Goal: Navigation & Orientation: Go to known website

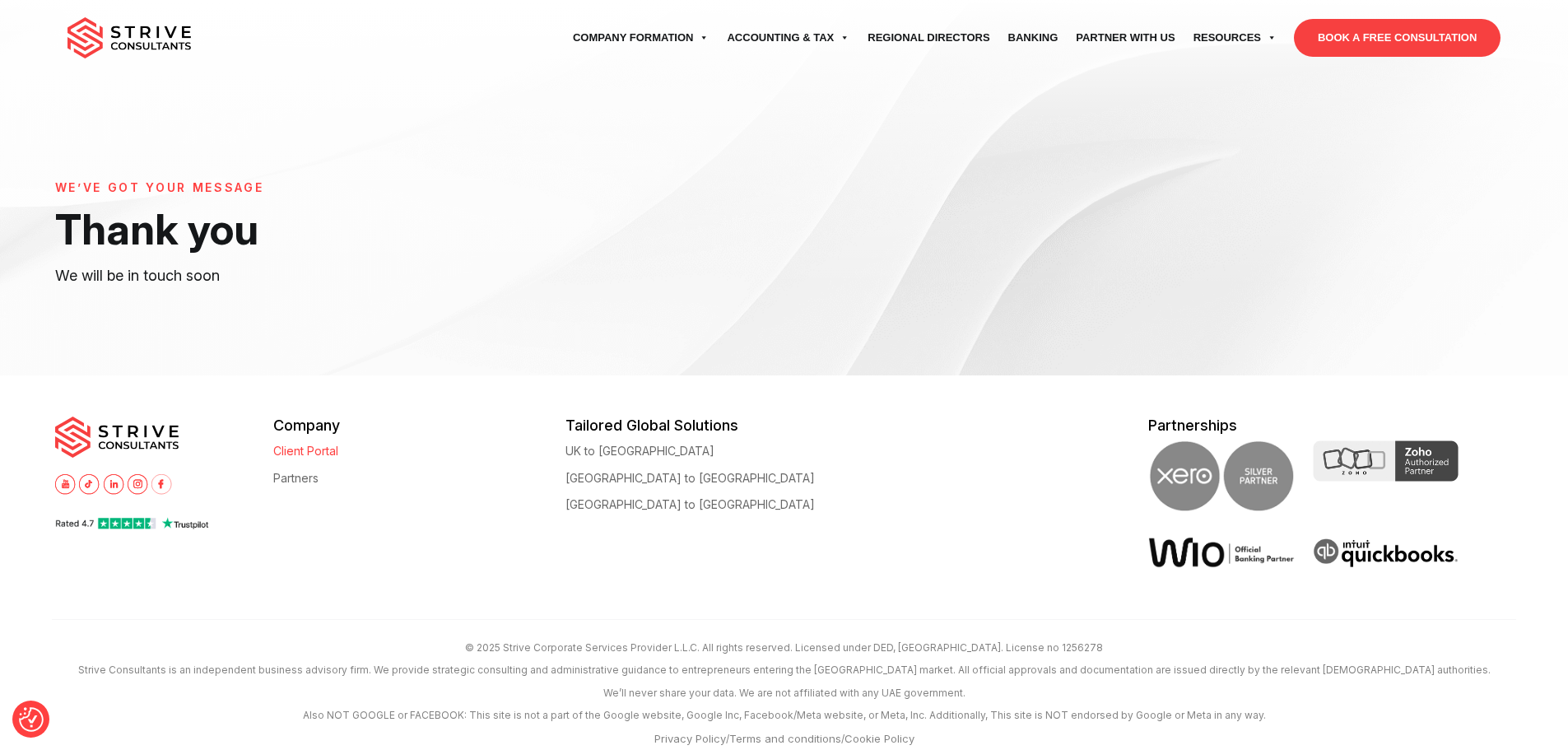
click at [327, 450] on link "Client Portal" at bounding box center [305, 451] width 65 height 13
click at [590, 452] on link "UK to [GEOGRAPHIC_DATA]" at bounding box center [639, 451] width 149 height 13
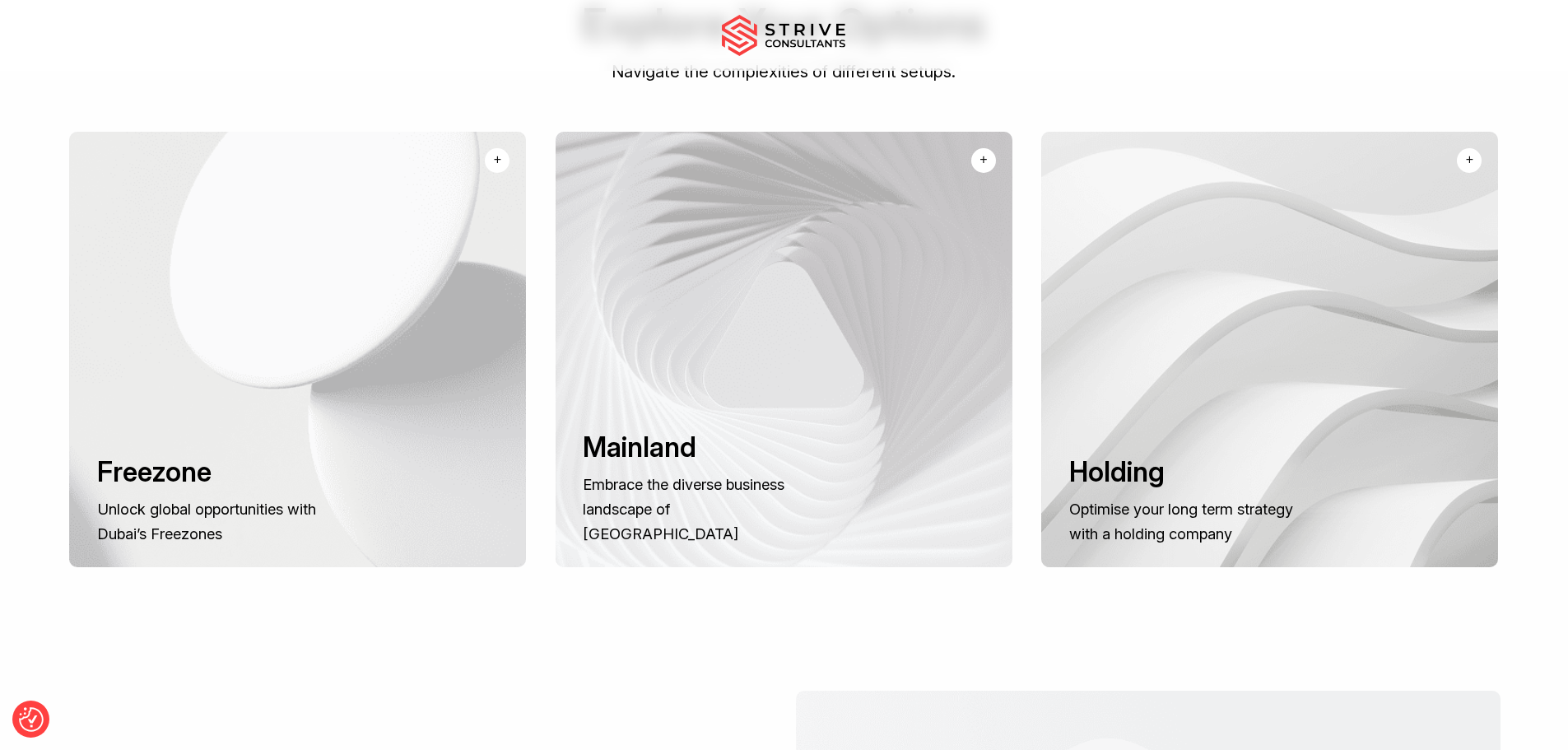
scroll to position [1107, 0]
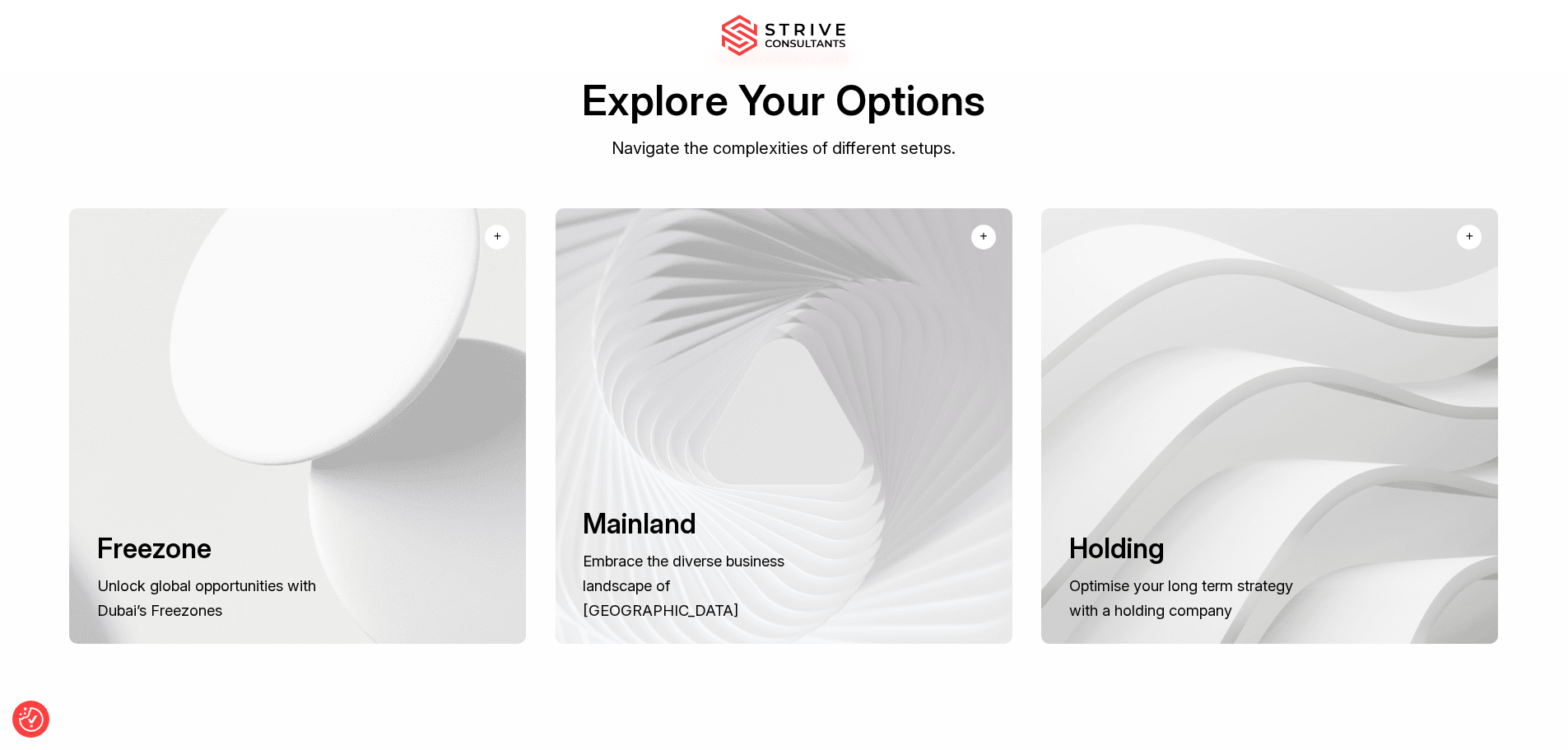
click at [1295, 399] on div at bounding box center [1269, 426] width 457 height 436
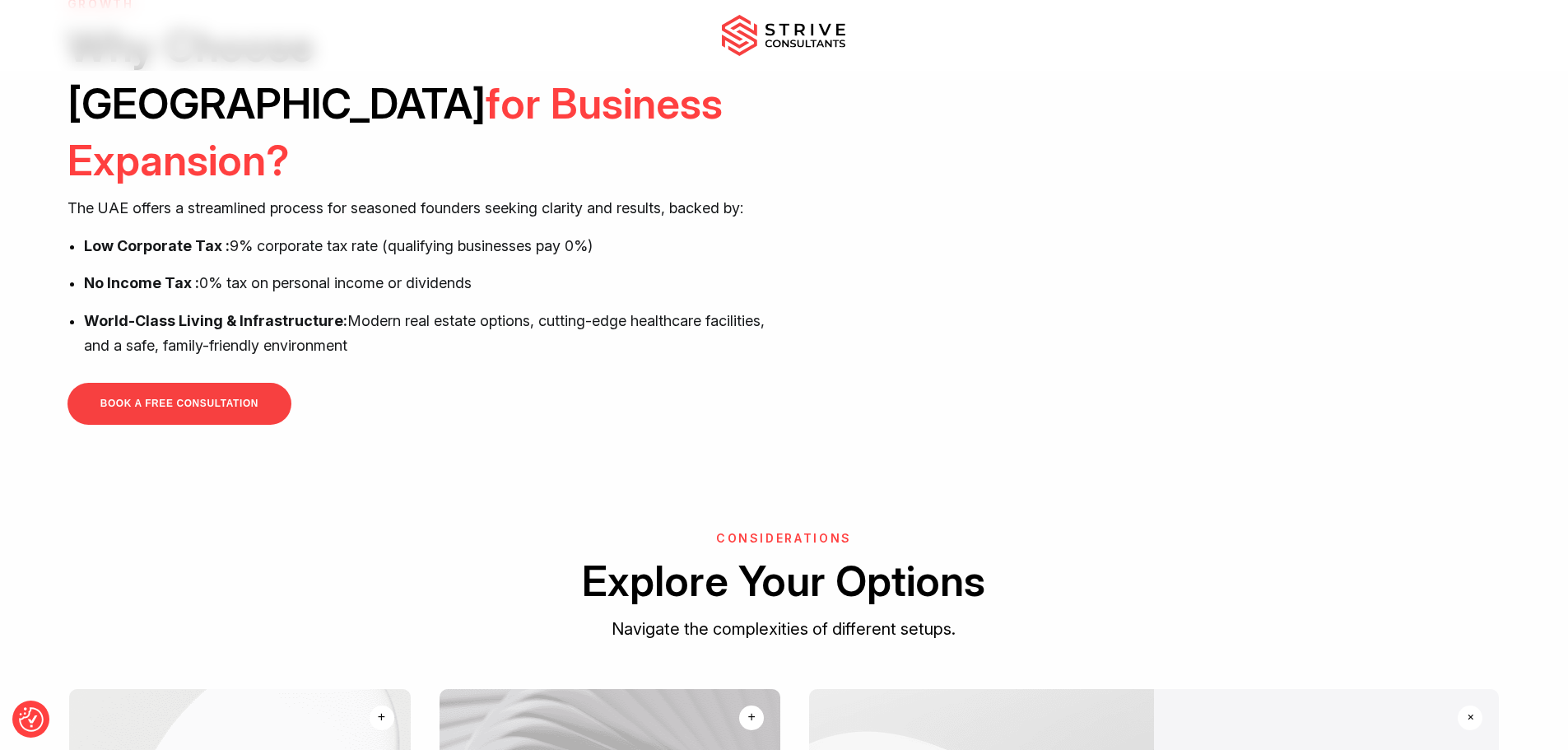
scroll to position [340, 0]
